Goal: Navigation & Orientation: Understand site structure

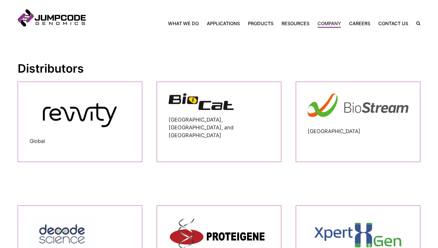
scroll to position [206, 0]
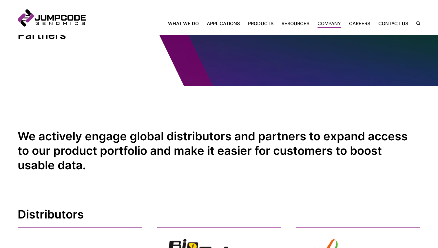
scroll to position [51, 0]
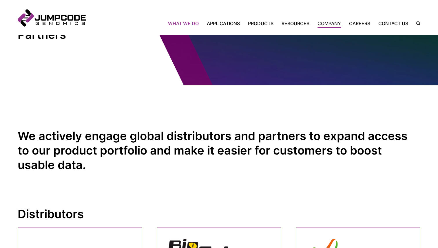
click at [185, 23] on link "What We Do" at bounding box center [185, 23] width 35 height 7
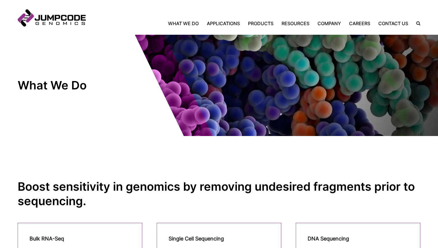
click at [185, 23] on link "What We Do" at bounding box center [185, 23] width 35 height 7
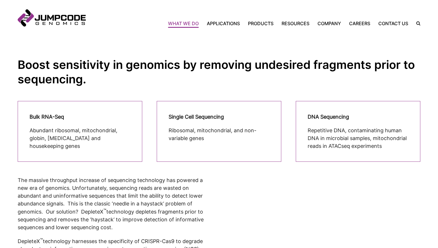
scroll to position [123, 0]
